Goal: Register for event/course

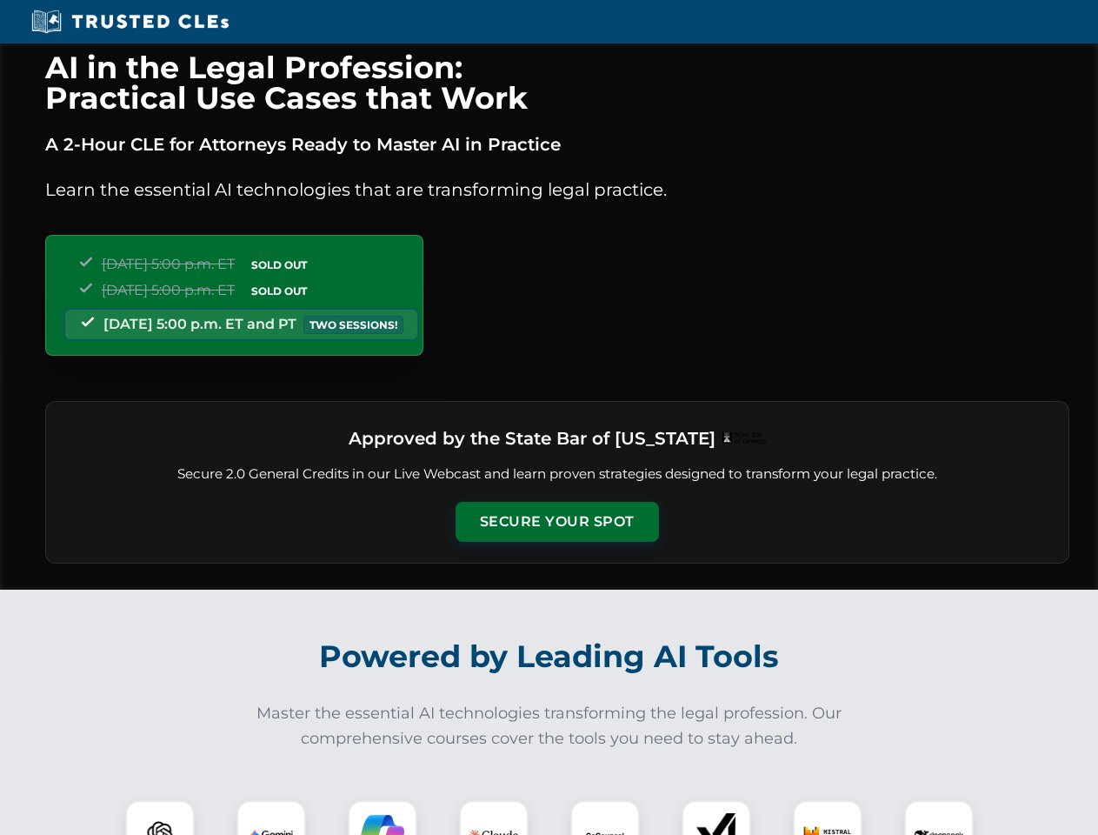
click at [556, 522] on button "Secure Your Spot" at bounding box center [557, 522] width 203 height 40
click at [160, 817] on img at bounding box center [160, 834] width 50 height 50
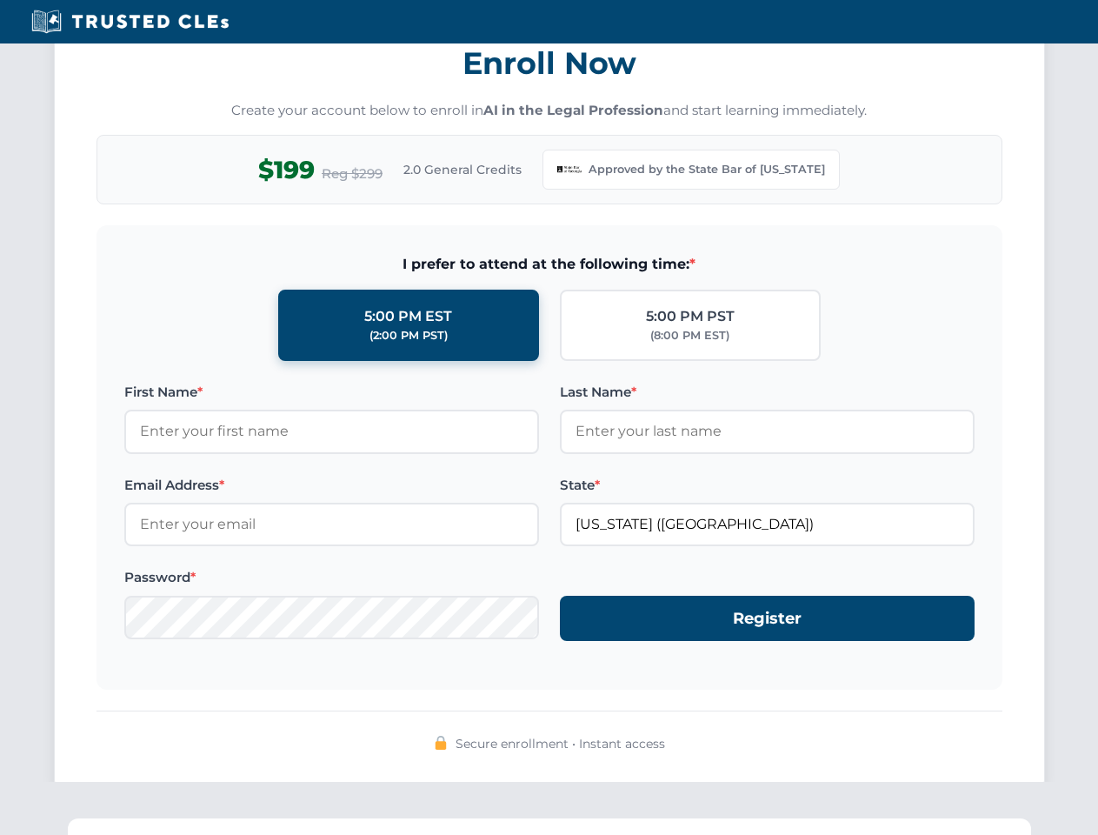
scroll to position [1694, 0]
